Goal: Task Accomplishment & Management: Manage account settings

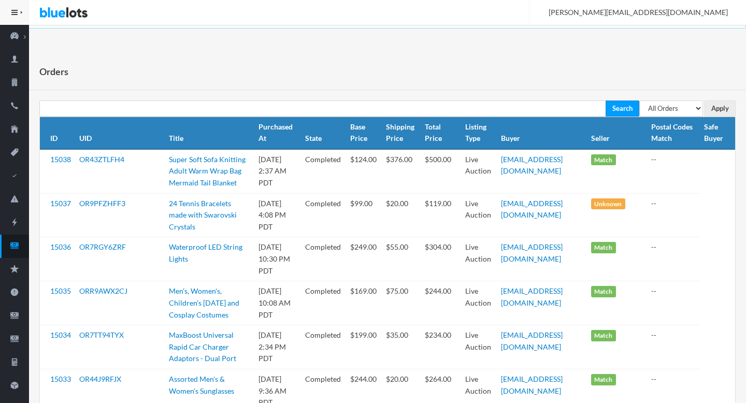
click at [662, 117] on th "Postal Codes Match" at bounding box center [673, 133] width 53 height 32
click at [683, 109] on select "All Orders Pending Completed Under review Cancelled" at bounding box center [671, 108] width 64 height 16
select select "pending"
click at [639, 100] on select "All Orders Pending Completed Under review Cancelled" at bounding box center [671, 108] width 64 height 16
click at [704, 110] on input "Apply" at bounding box center [719, 108] width 31 height 16
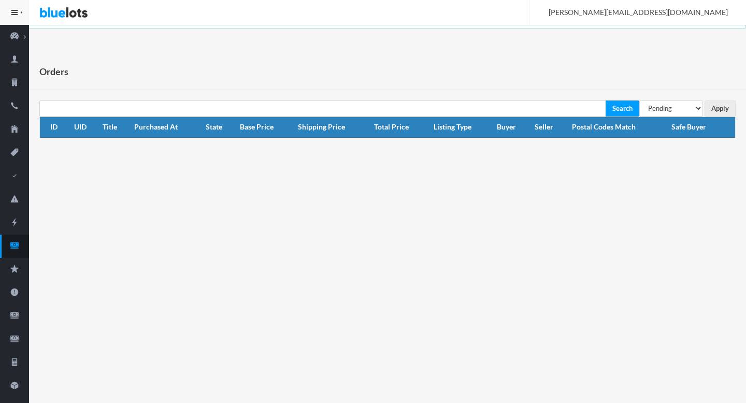
select select "under_review"
click at [639, 100] on select "All Orders Pending Completed Under review Cancelled" at bounding box center [671, 108] width 64 height 16
click at [720, 107] on input "Apply" at bounding box center [719, 108] width 31 height 16
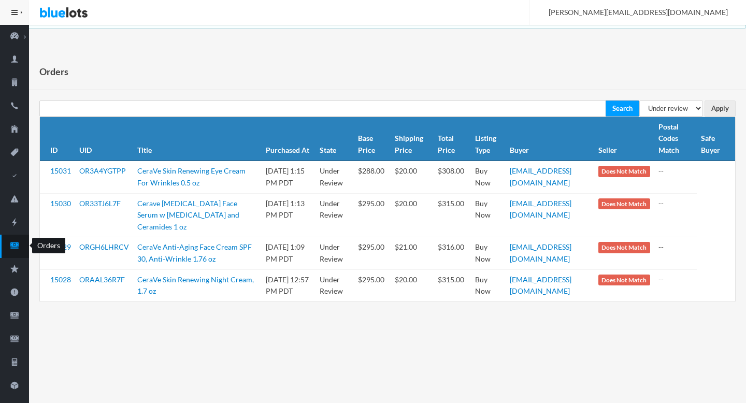
click at [16, 252] on link "Orders" at bounding box center [14, 246] width 29 height 23
